Goal: Transaction & Acquisition: Download file/media

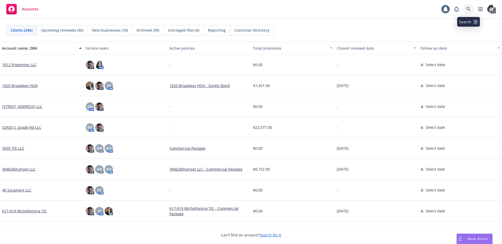
click at [464, 11] on link at bounding box center [468, 9] width 10 height 10
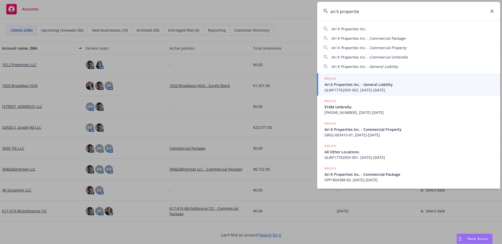
type input "ari k propertie"
click at [370, 86] on span "Ari K Properties Inc. - General Liability" at bounding box center [409, 84] width 169 height 5
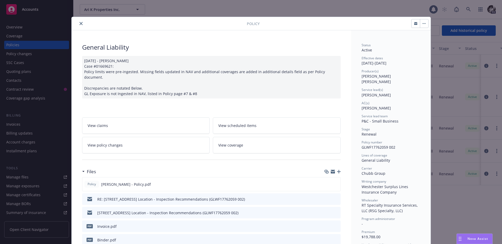
click at [83, 25] on button "close" at bounding box center [81, 23] width 6 height 6
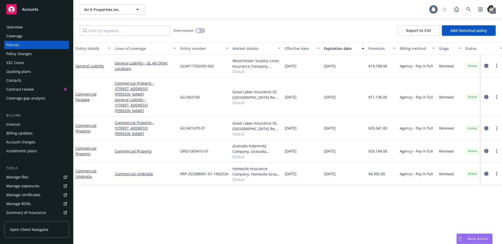
click at [24, 122] on div "Invoices" at bounding box center [36, 124] width 61 height 8
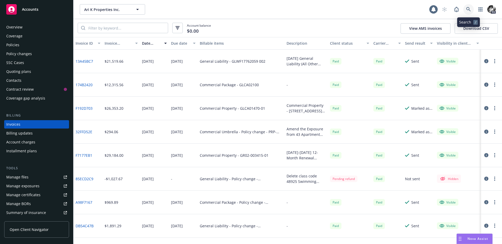
click at [470, 10] on icon at bounding box center [468, 9] width 5 height 5
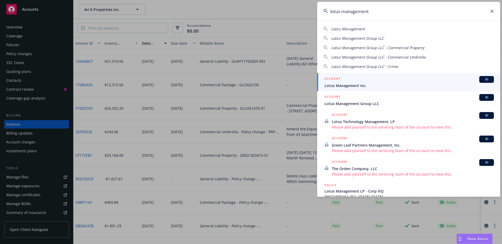
type input "lotus management"
click at [360, 84] on span "Lotus Management Inc." at bounding box center [409, 85] width 169 height 5
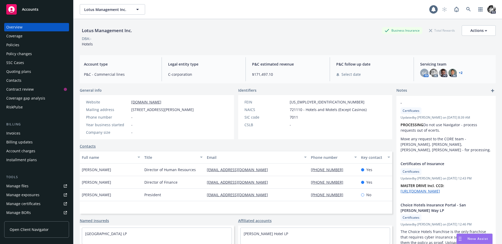
click at [39, 44] on div "Policies" at bounding box center [36, 45] width 61 height 8
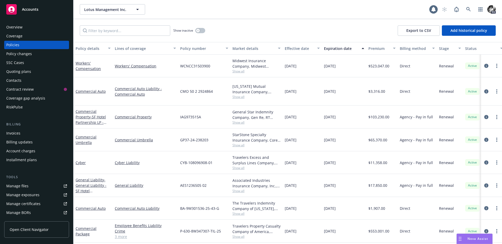
click at [490, 160] on div at bounding box center [491, 163] width 17 height 6
click at [483, 160] on link "circleInformation" at bounding box center [486, 163] width 6 height 6
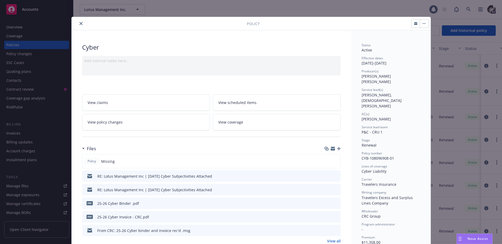
click at [336, 202] on icon "preview file" at bounding box center [335, 203] width 5 height 4
click at [80, 23] on icon "close" at bounding box center [80, 23] width 3 height 3
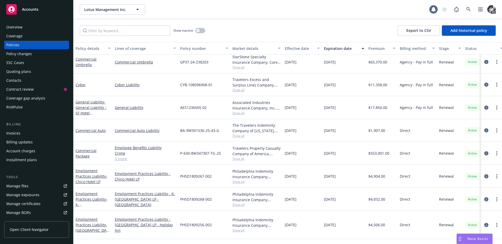
scroll to position [71, 0]
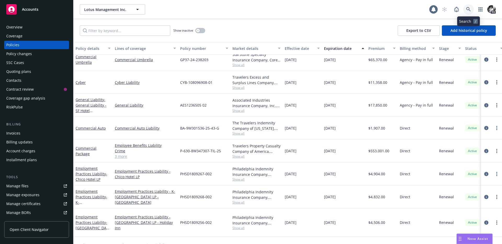
click at [465, 9] on link at bounding box center [468, 9] width 10 height 10
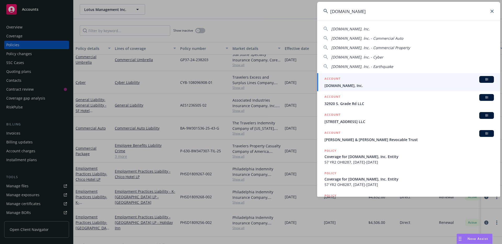
type input "[DOMAIN_NAME]"
click at [354, 84] on span "[DOMAIN_NAME], Inc." at bounding box center [409, 85] width 169 height 5
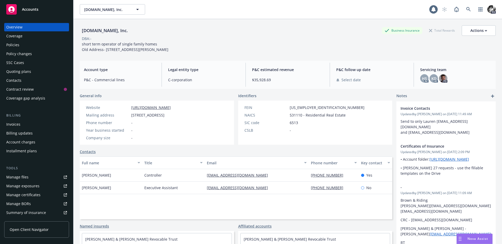
click at [25, 43] on div "Policies" at bounding box center [36, 45] width 61 height 8
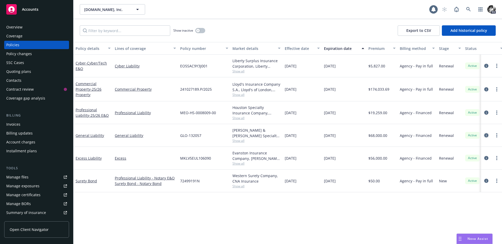
click at [486, 134] on icon "circleInformation" at bounding box center [486, 135] width 4 height 4
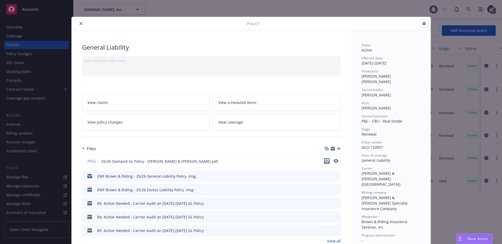
click at [327, 161] on icon "download file" at bounding box center [327, 161] width 4 height 4
click at [81, 23] on icon "close" at bounding box center [80, 23] width 3 height 3
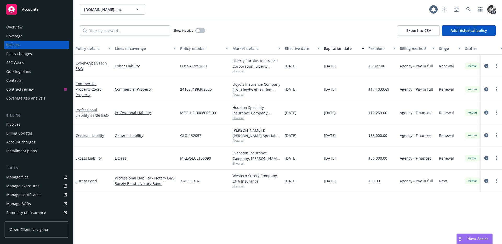
click at [486, 156] on icon "circleInformation" at bounding box center [486, 158] width 4 height 4
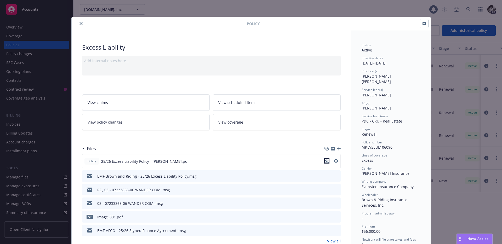
click at [326, 162] on icon "download file" at bounding box center [327, 161] width 4 height 4
click at [79, 23] on button "close" at bounding box center [81, 23] width 6 height 6
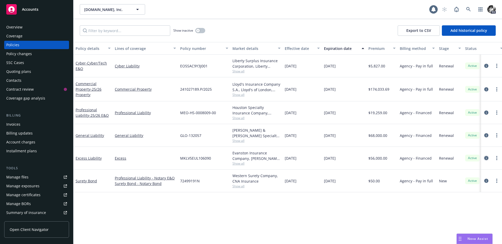
click at [485, 156] on icon "circleInformation" at bounding box center [486, 158] width 4 height 4
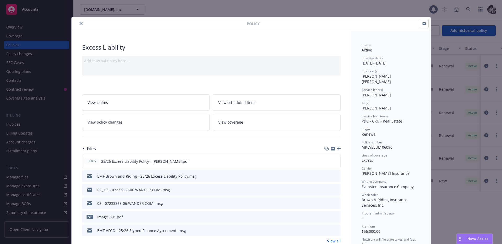
scroll to position [16, 0]
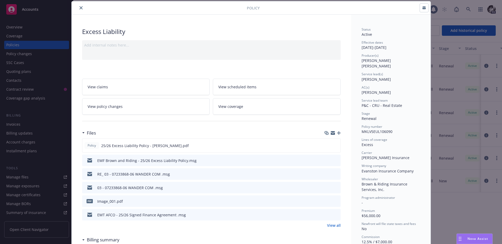
click at [82, 9] on button "close" at bounding box center [81, 8] width 6 height 6
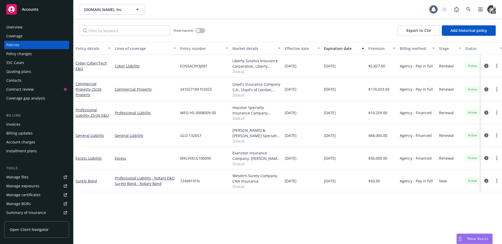
click at [486, 66] on icon "circleInformation" at bounding box center [486, 66] width 4 height 4
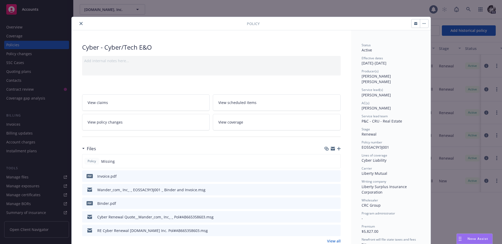
click at [336, 204] on icon "preview file" at bounding box center [335, 203] width 5 height 4
click at [79, 23] on icon "close" at bounding box center [80, 23] width 3 height 3
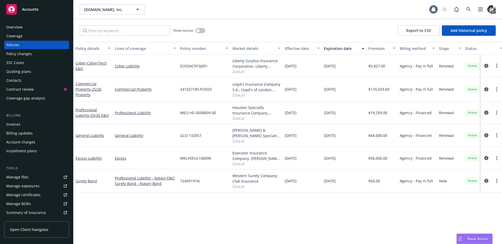
click at [486, 113] on icon "circleInformation" at bounding box center [486, 113] width 4 height 4
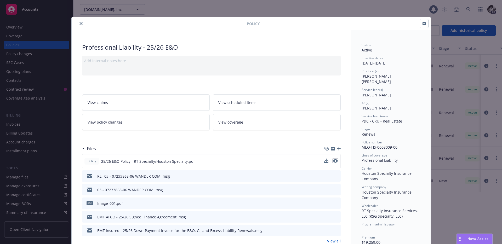
click at [334, 162] on icon "preview file" at bounding box center [335, 161] width 5 height 4
click at [83, 27] on div "Policy" at bounding box center [251, 23] width 359 height 13
click at [83, 26] on div at bounding box center [160, 23] width 173 height 6
click at [83, 26] on button "close" at bounding box center [81, 23] width 6 height 6
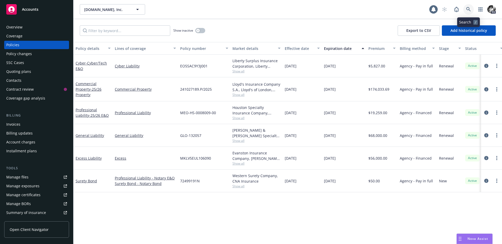
click at [470, 10] on icon at bounding box center [468, 9] width 5 height 5
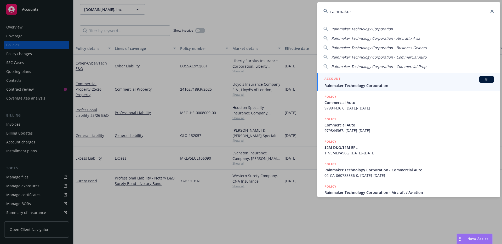
type input "rainmaker"
click at [359, 76] on div "ACCOUNT BI" at bounding box center [409, 79] width 169 height 7
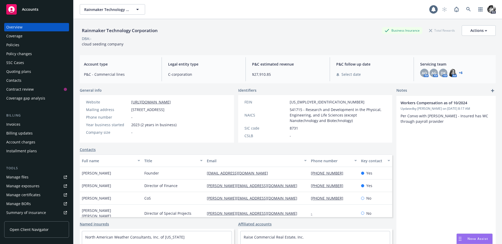
click at [33, 46] on div "Policies" at bounding box center [36, 45] width 61 height 8
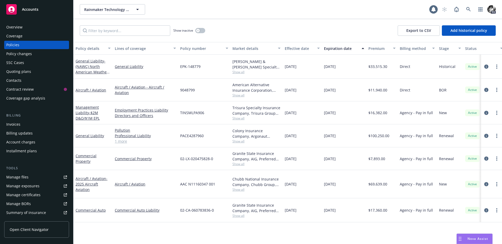
click at [250, 170] on div "Chubb National Insurance Company, Chubb Group, The ABC Program Show all" at bounding box center [256, 184] width 52 height 28
